Goal: Check status

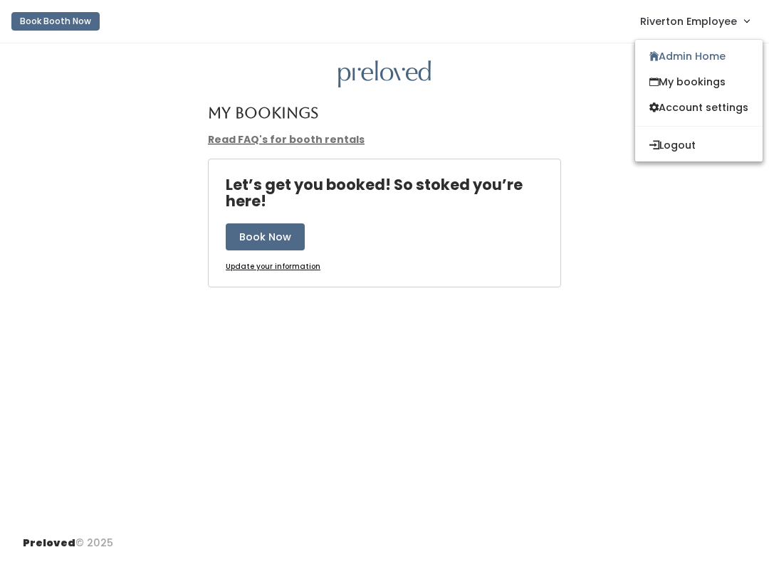
click at [686, 61] on link "Admin Home" at bounding box center [698, 56] width 127 height 26
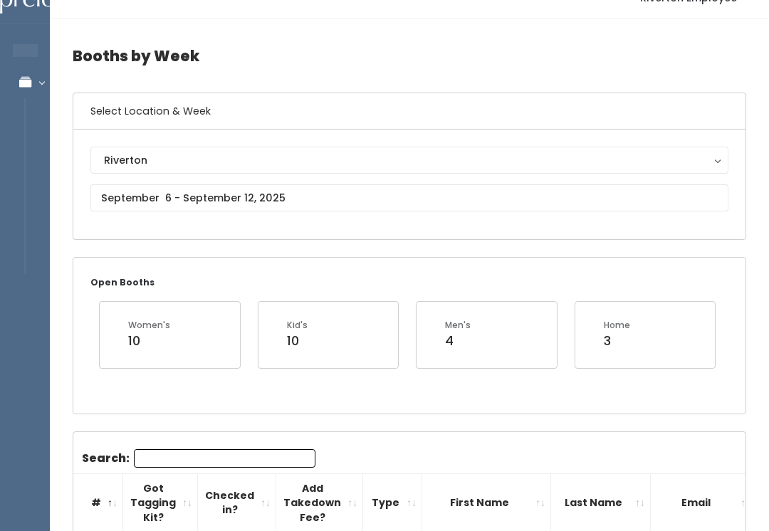
scroll to position [14, 0]
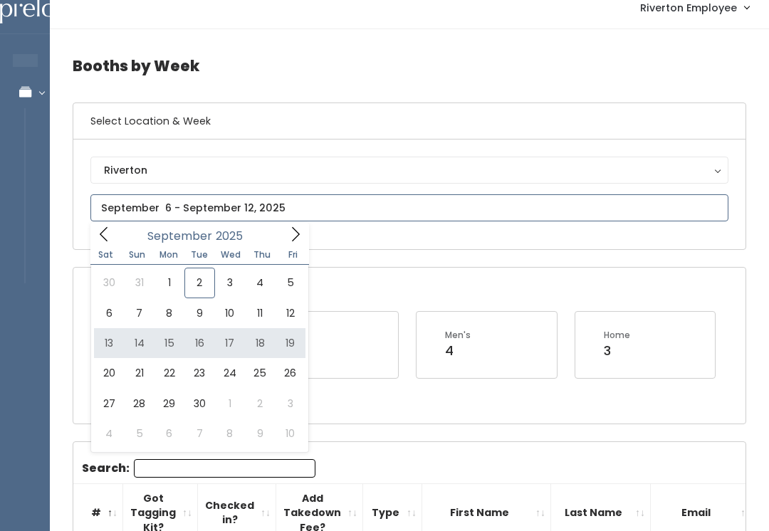
type input "September 13 to September 19"
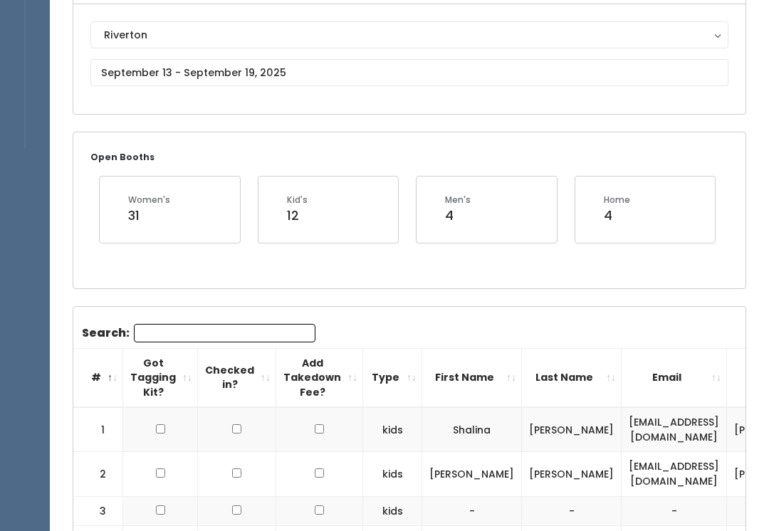
scroll to position [141, 0]
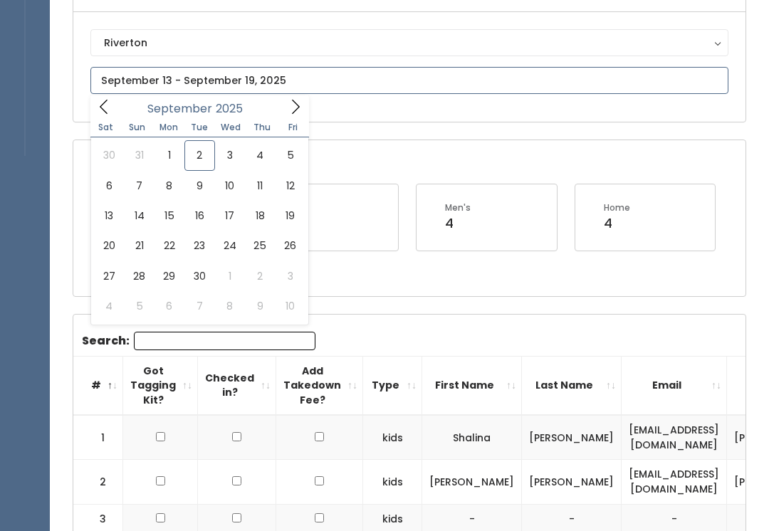
type input "[DATE] to [DATE]"
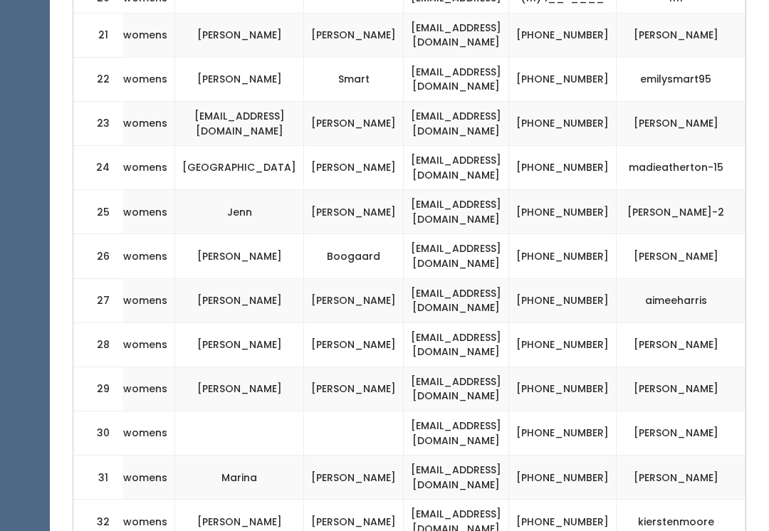
scroll to position [0, 268]
